Goal: Information Seeking & Learning: Find specific fact

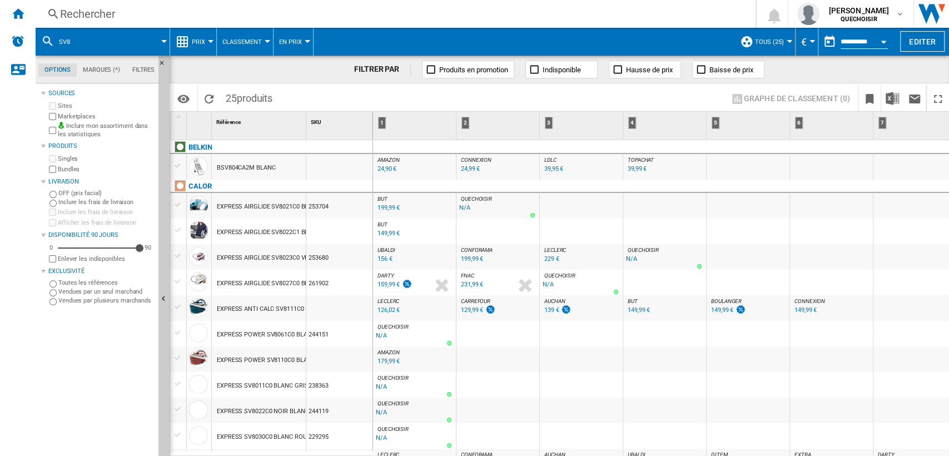
scroll to position [123, 0]
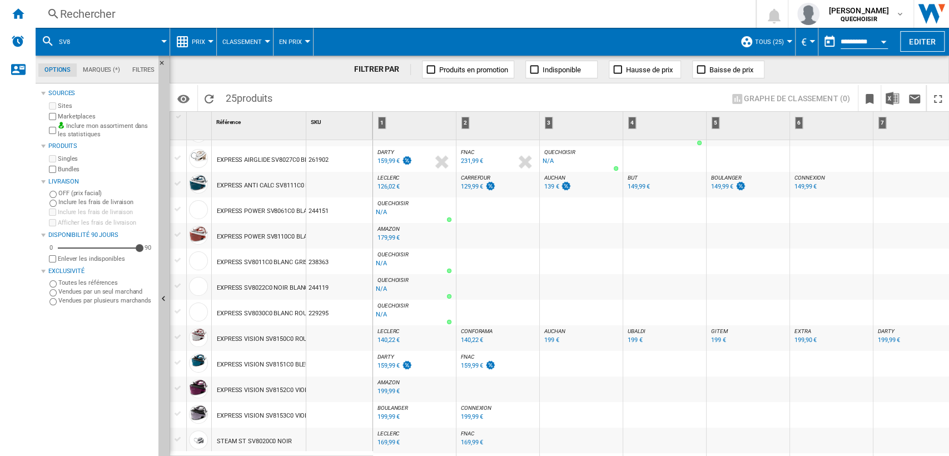
click at [128, 14] on div "Rechercher" at bounding box center [393, 14] width 667 height 16
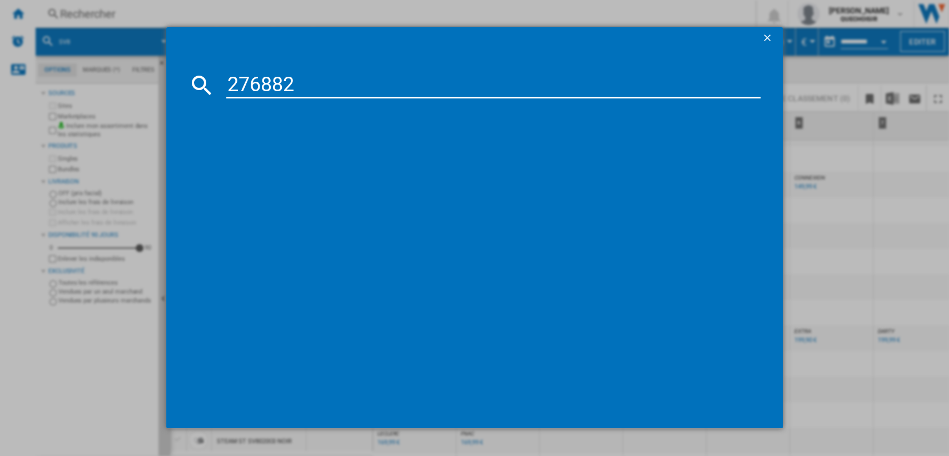
type input "276882"
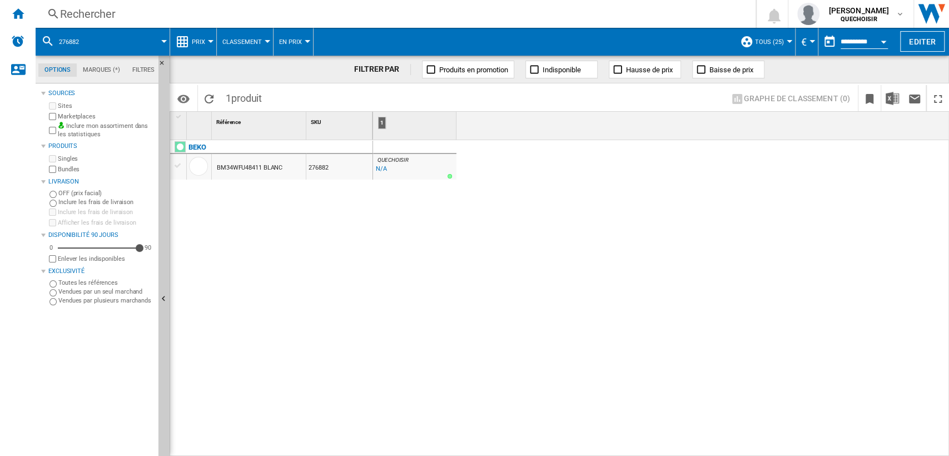
click at [365, 10] on div "Rechercher" at bounding box center [393, 14] width 667 height 16
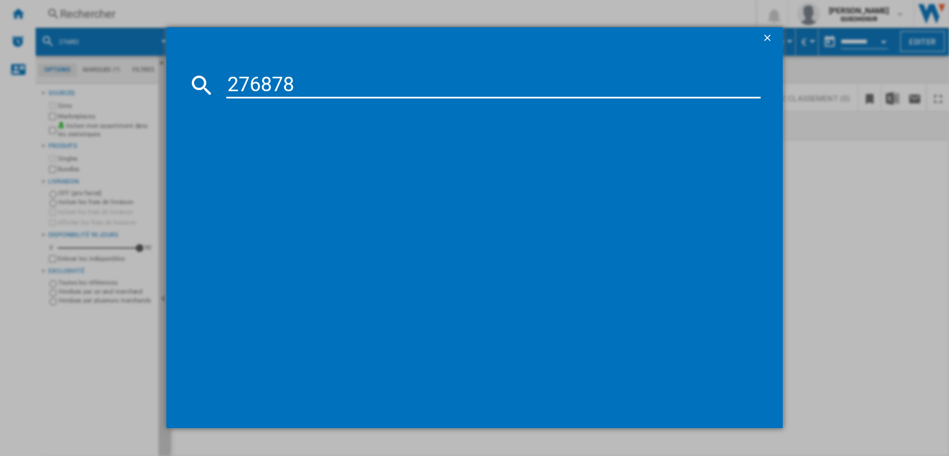
type input "276878"
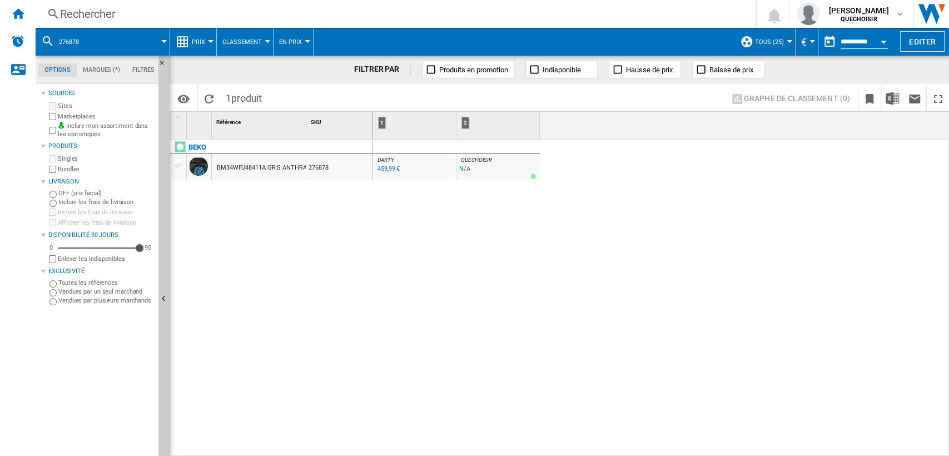
click at [237, 10] on div "Rechercher" at bounding box center [393, 14] width 667 height 16
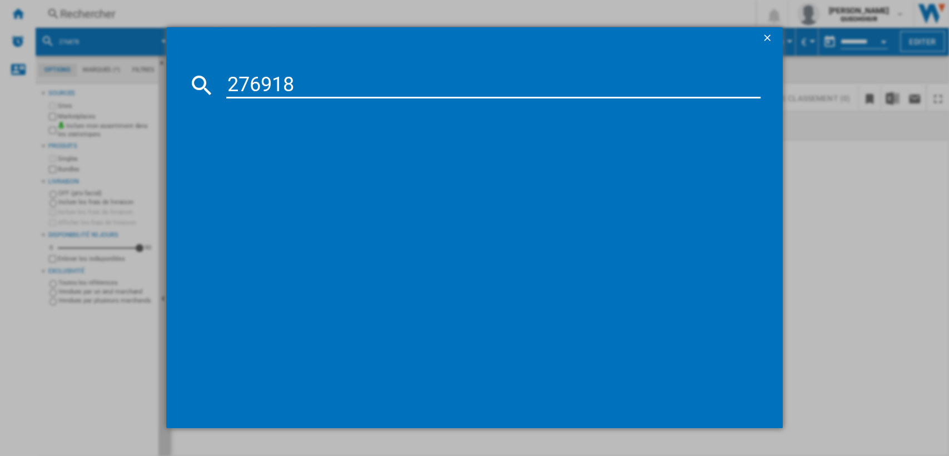
type input "276918"
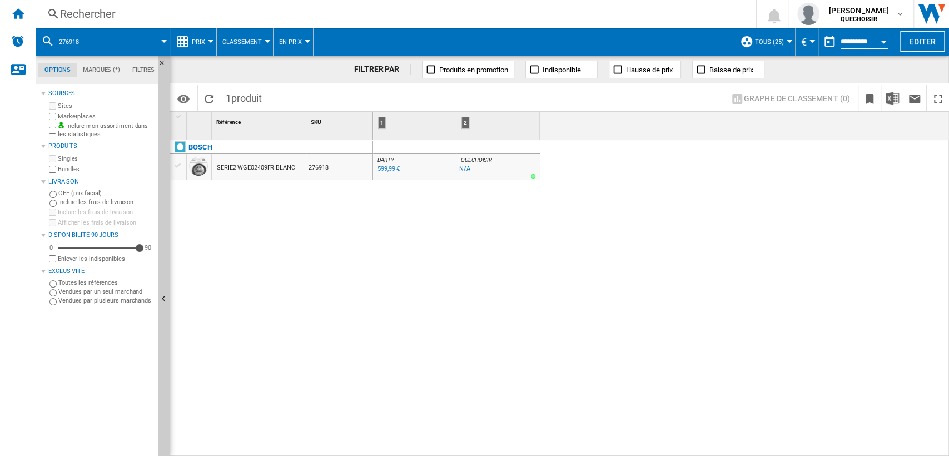
click at [271, 17] on div "Rechercher" at bounding box center [393, 14] width 667 height 16
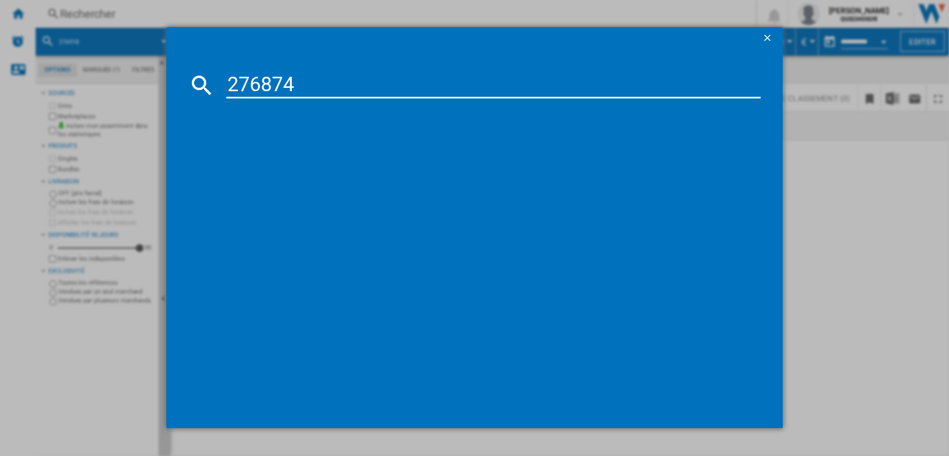
type input "276874"
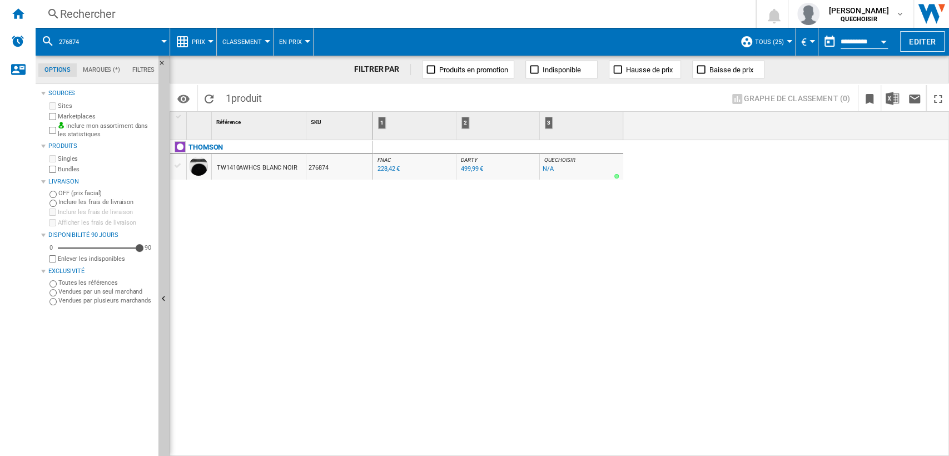
click at [244, 14] on div "Rechercher" at bounding box center [393, 14] width 667 height 16
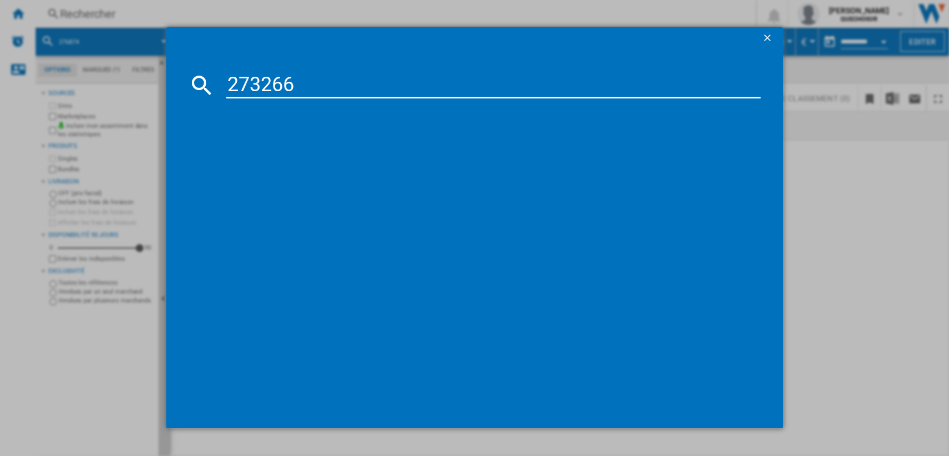
type input "273266"
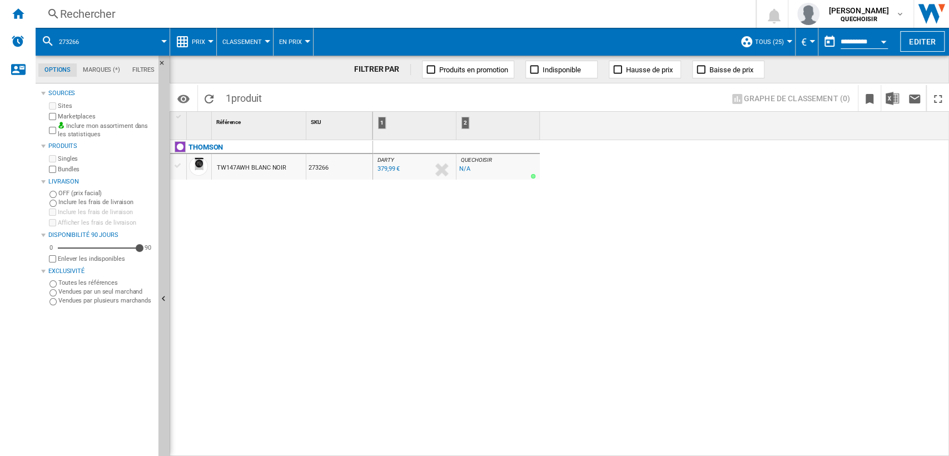
click at [338, 13] on div "Rechercher" at bounding box center [393, 14] width 667 height 16
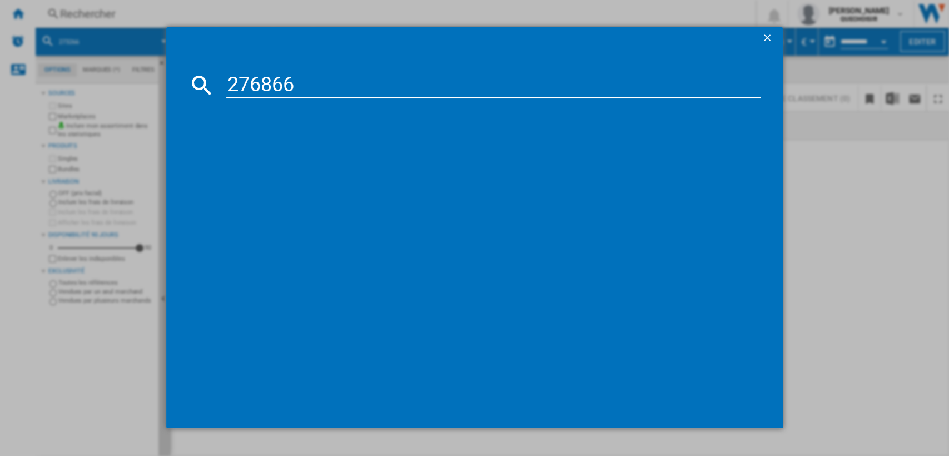
type input "276866"
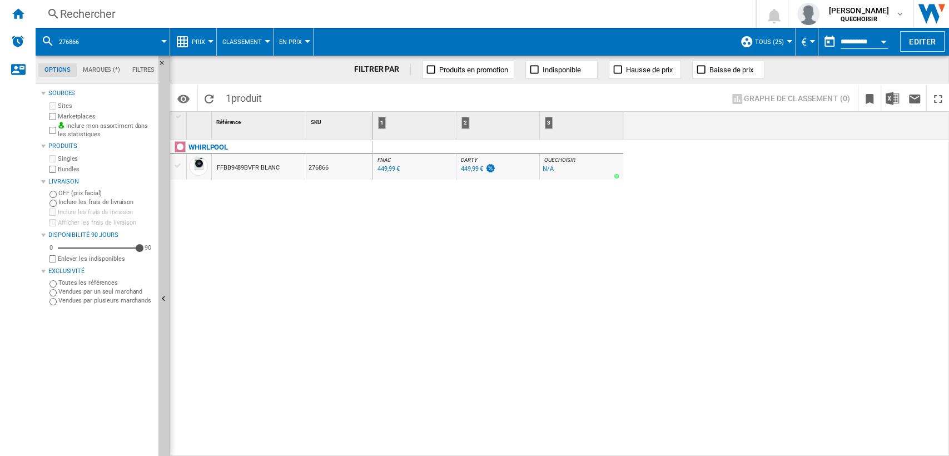
click at [227, 14] on div "Rechercher" at bounding box center [393, 14] width 667 height 16
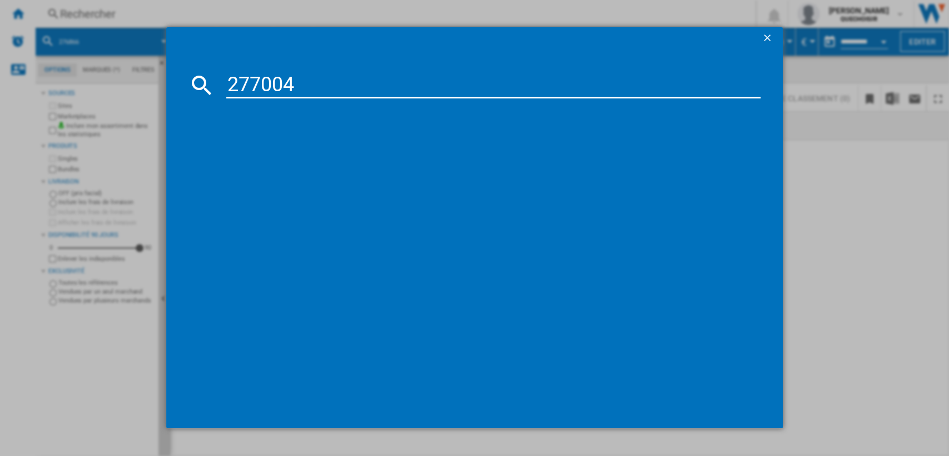
type input "277004"
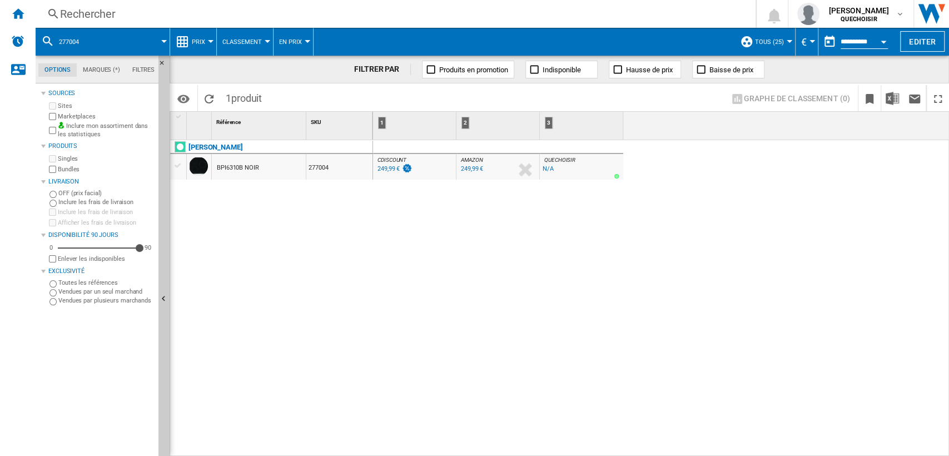
click at [190, 14] on div "Rechercher" at bounding box center [393, 14] width 667 height 16
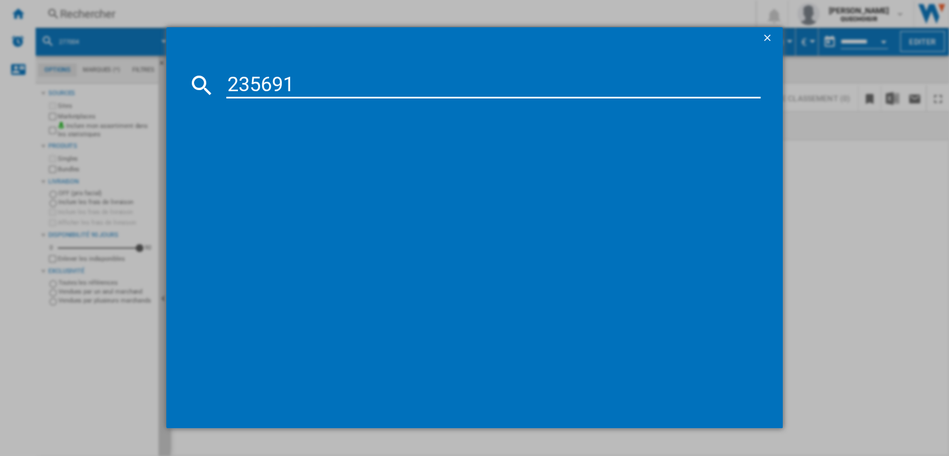
type input "235691"
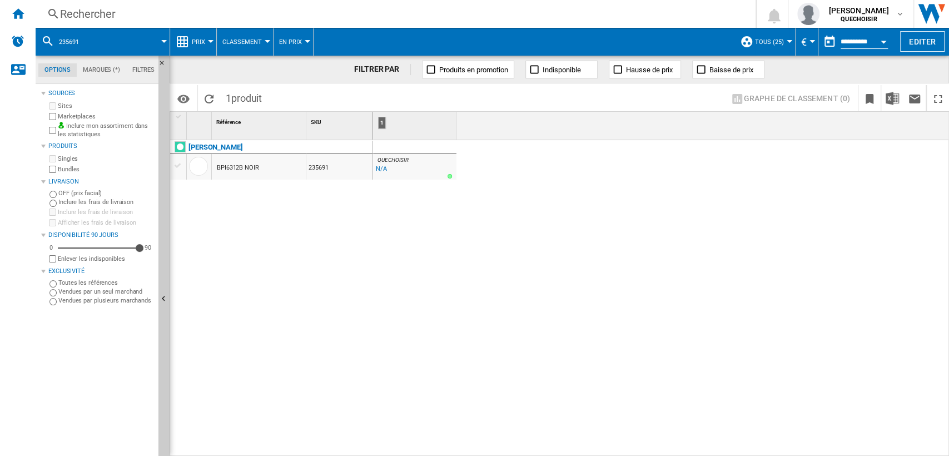
click at [296, 12] on div "Rechercher" at bounding box center [393, 14] width 667 height 16
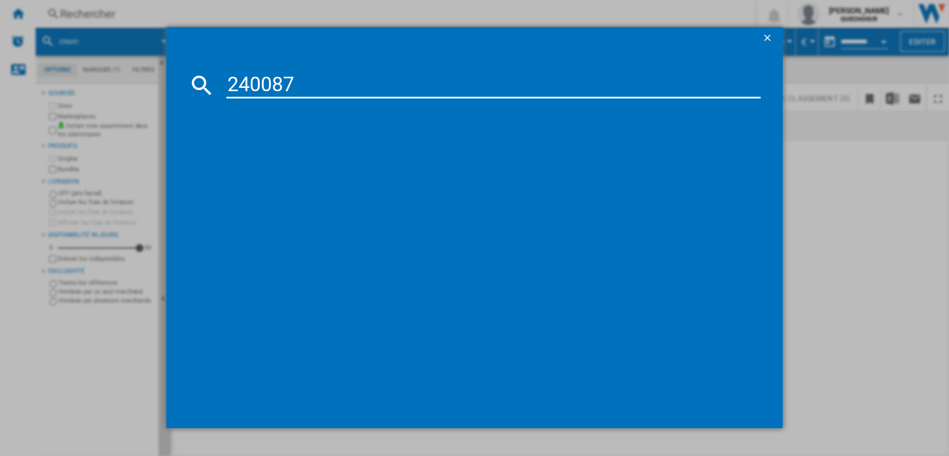
type input "240087"
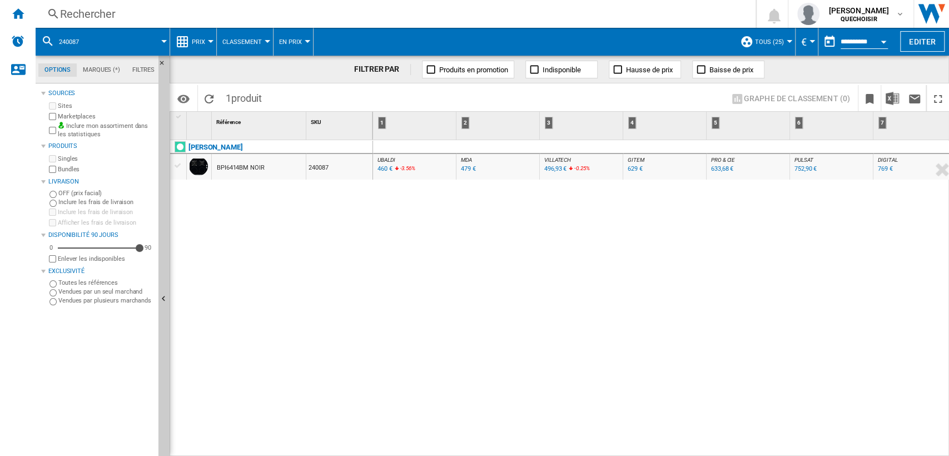
click at [191, 6] on div "Rechercher" at bounding box center [393, 14] width 667 height 16
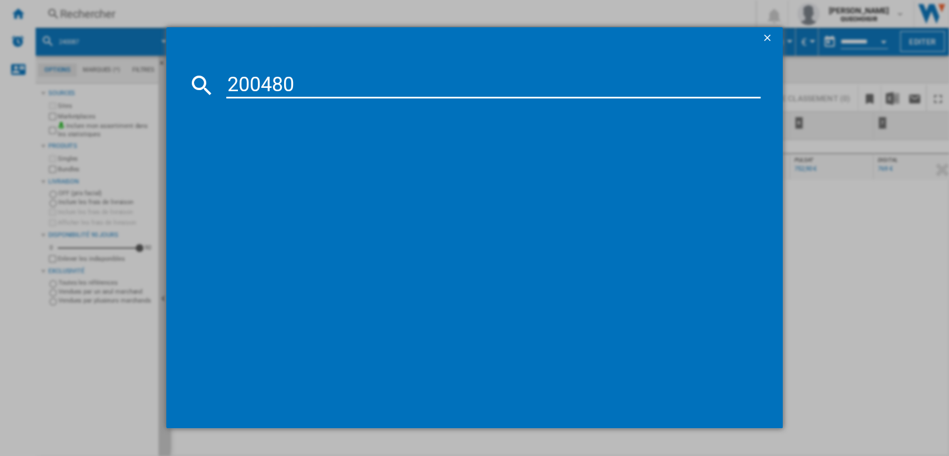
type input "200480"
